Goal: Task Accomplishment & Management: Manage account settings

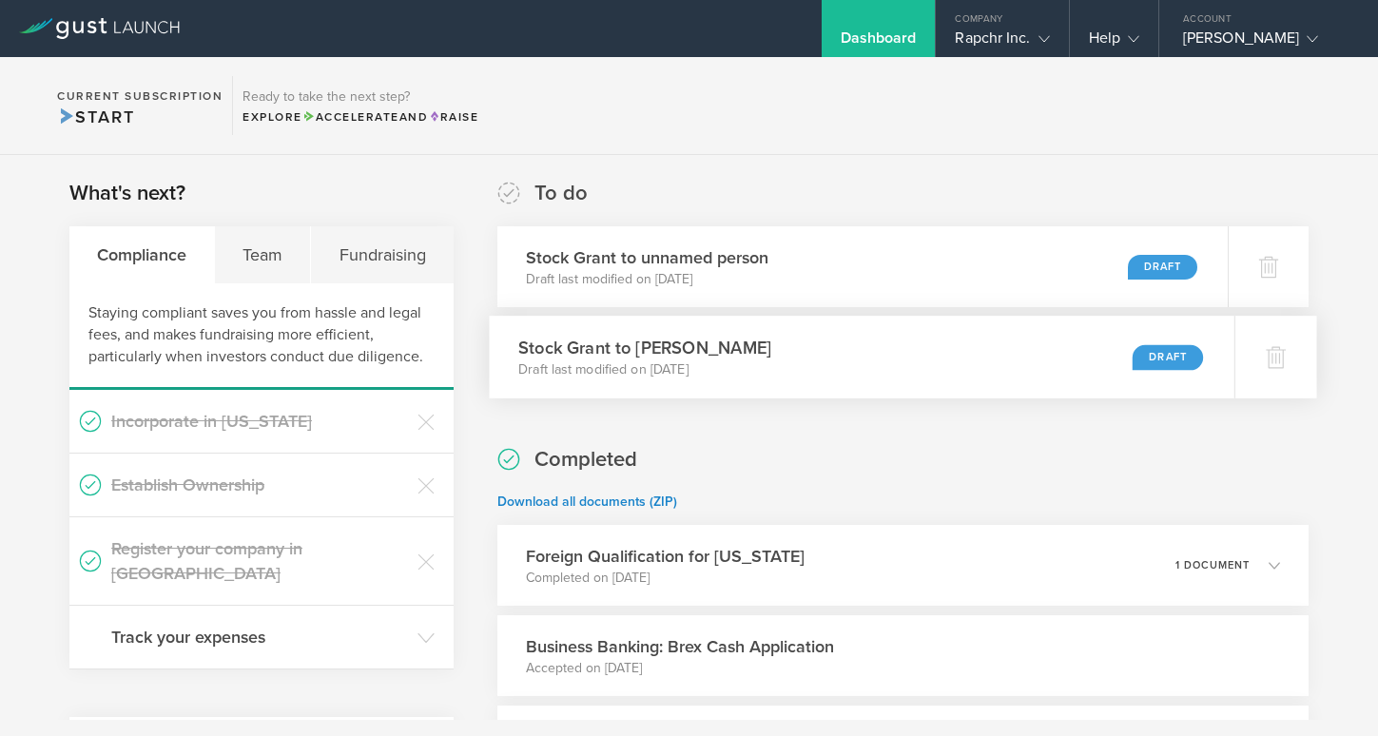
click at [751, 362] on div "Stock Grant to Tara Frye Draft last modified on Jun 26, 2025 Draft" at bounding box center [862, 357] width 746 height 83
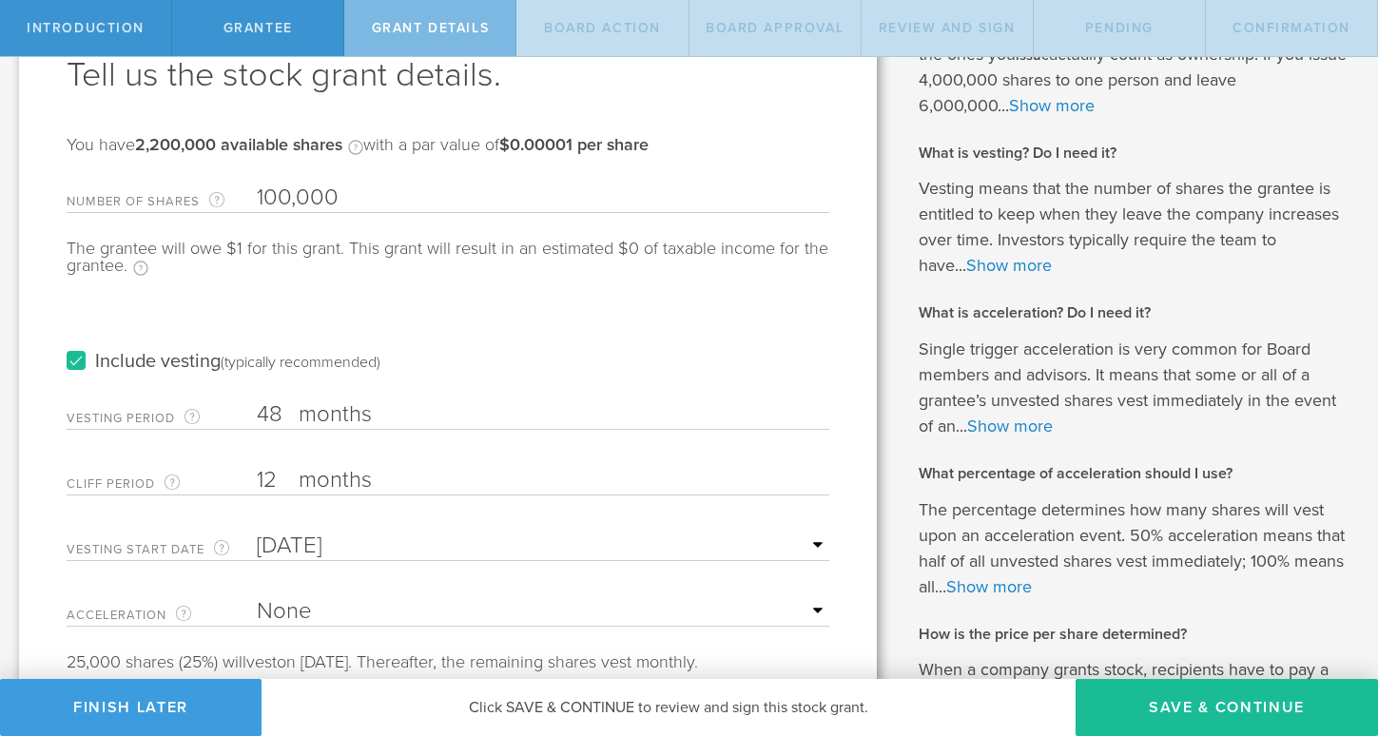
scroll to position [130, 0]
